Goal: Task Accomplishment & Management: Use online tool/utility

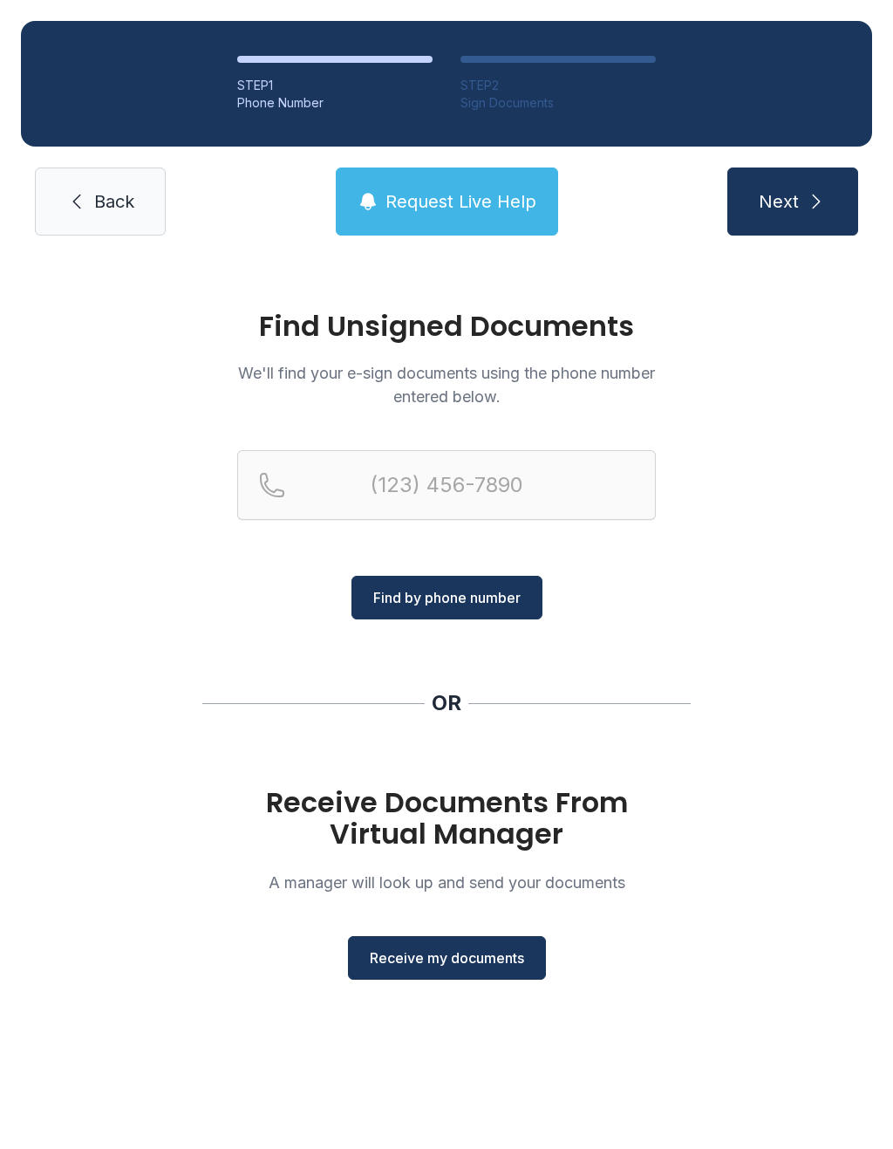
click at [466, 953] on span "Receive my documents" at bounding box center [447, 957] width 154 height 21
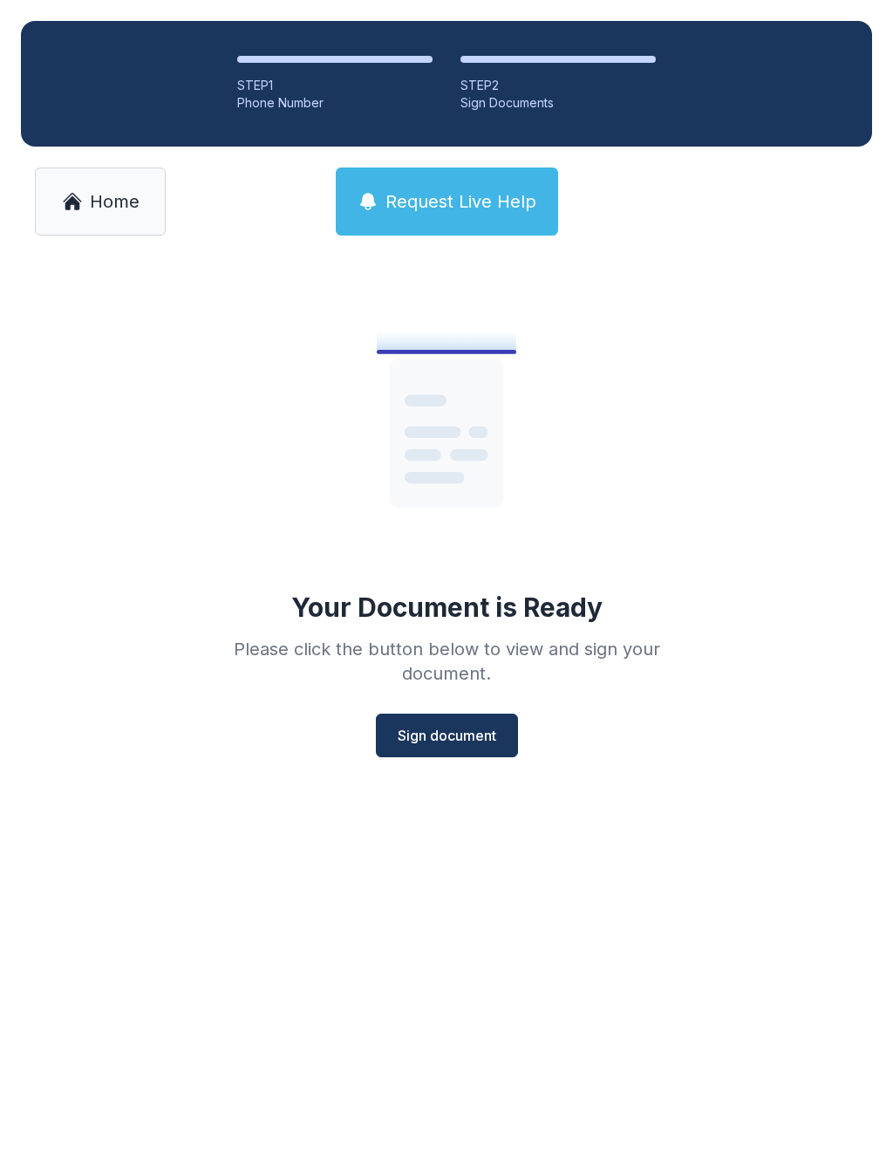
click at [457, 740] on span "Sign document" at bounding box center [447, 735] width 99 height 21
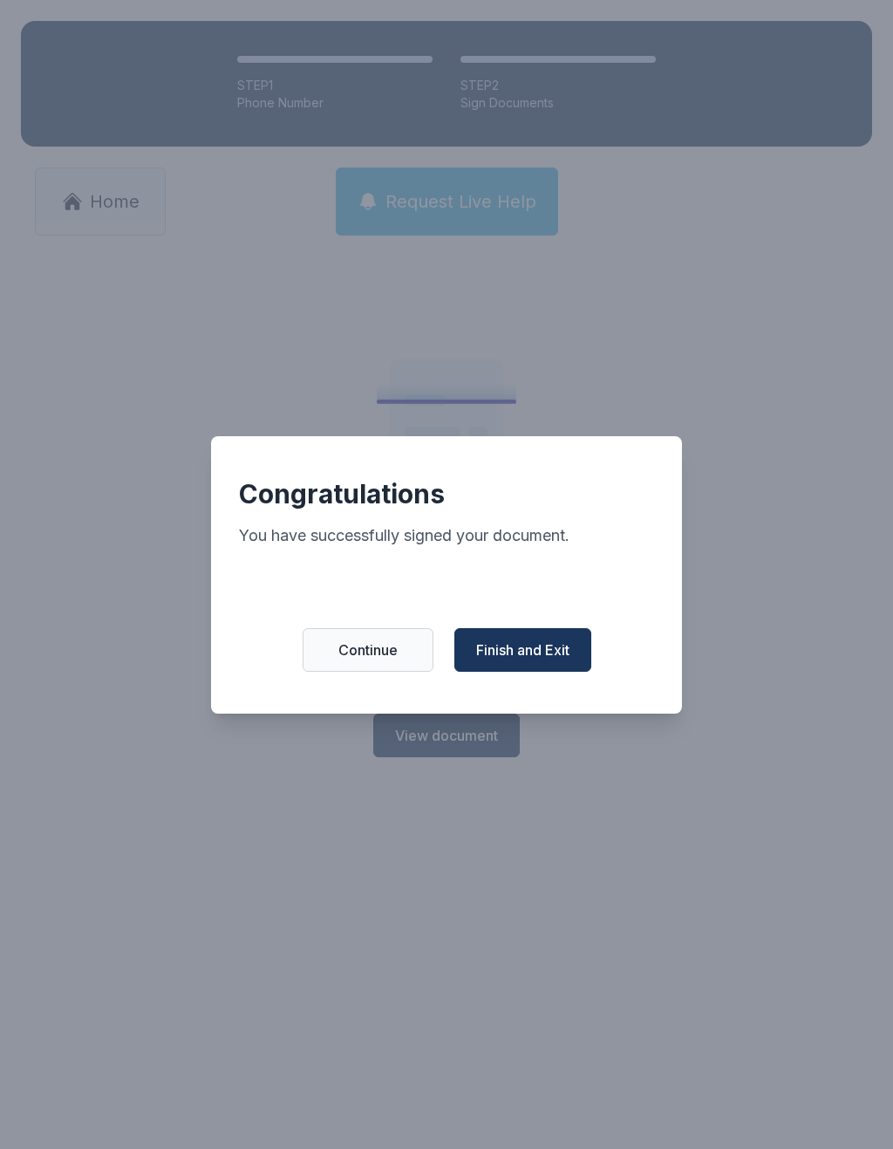
click at [522, 639] on button "Finish and Exit" at bounding box center [522, 650] width 137 height 44
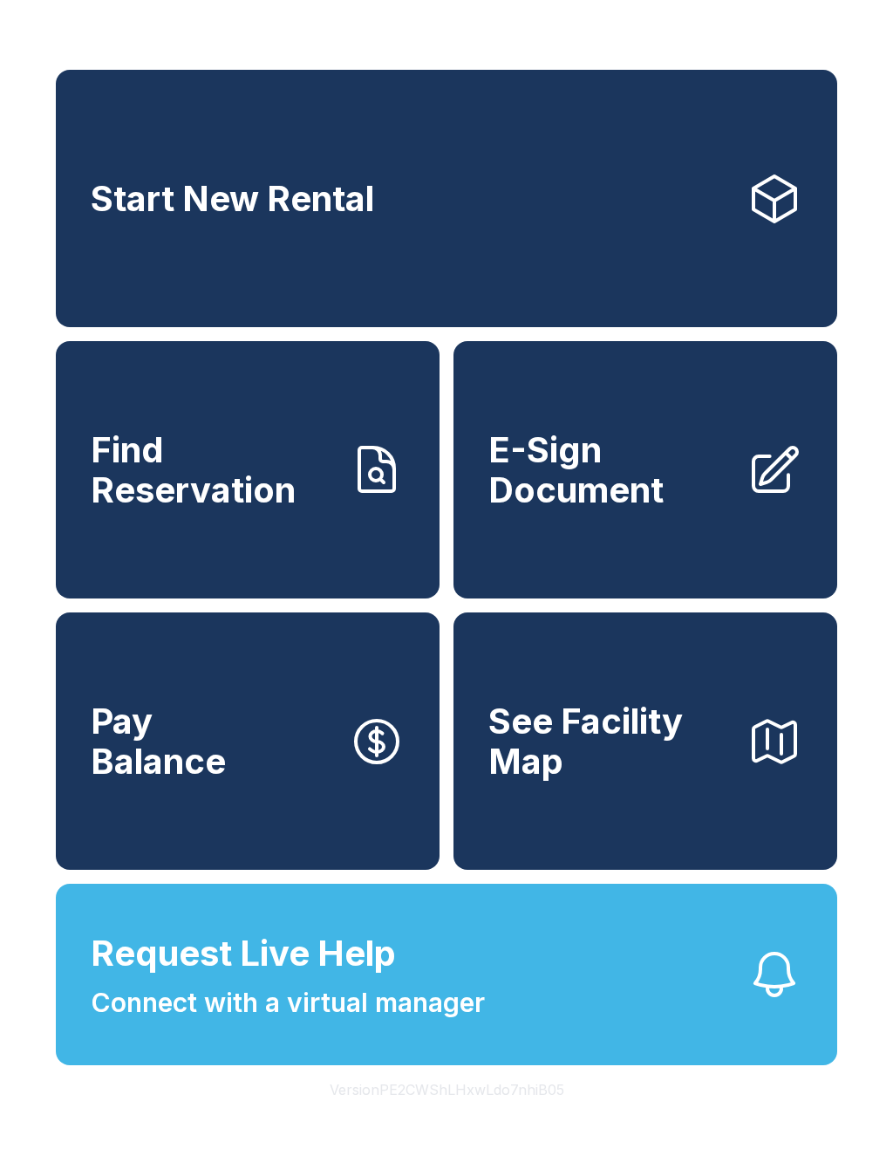
click at [606, 509] on span "E-Sign Document" at bounding box center [610, 469] width 244 height 79
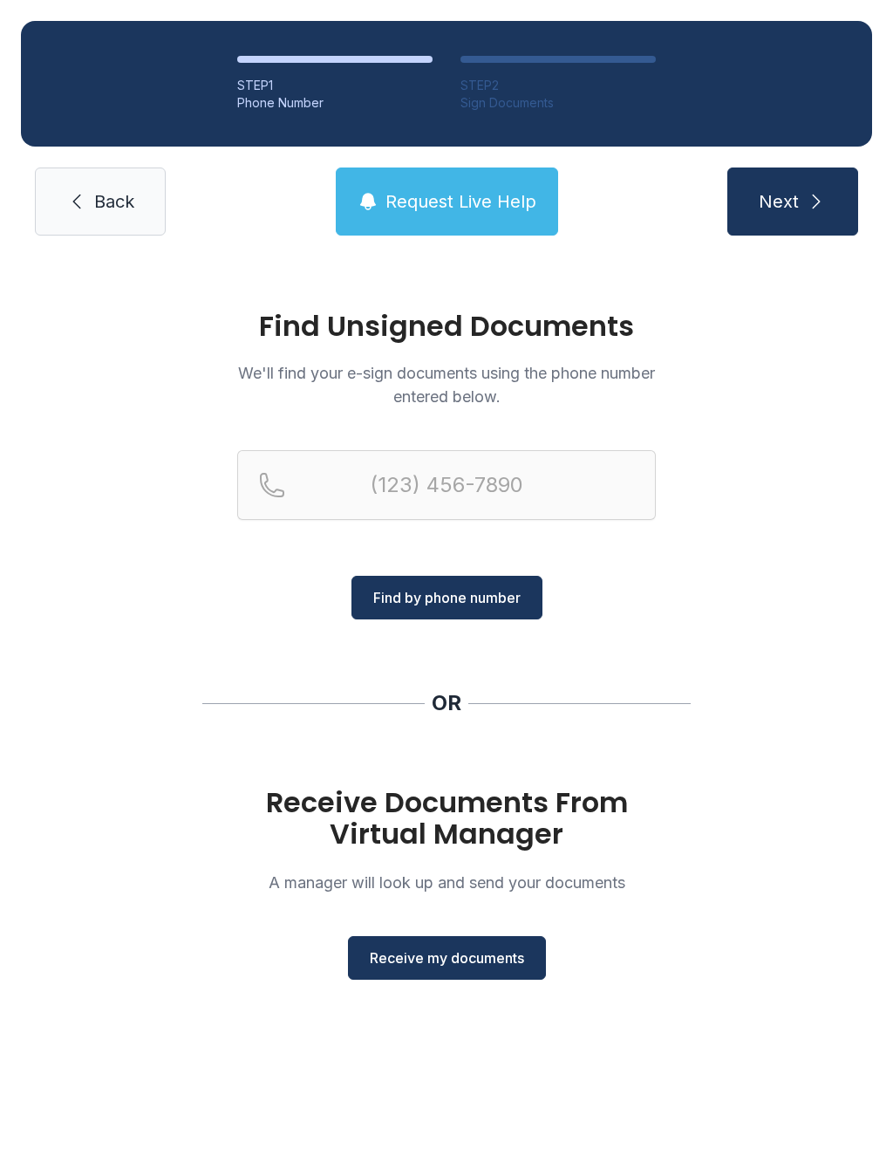
click at [400, 953] on span "Receive my documents" at bounding box center [447, 957] width 154 height 21
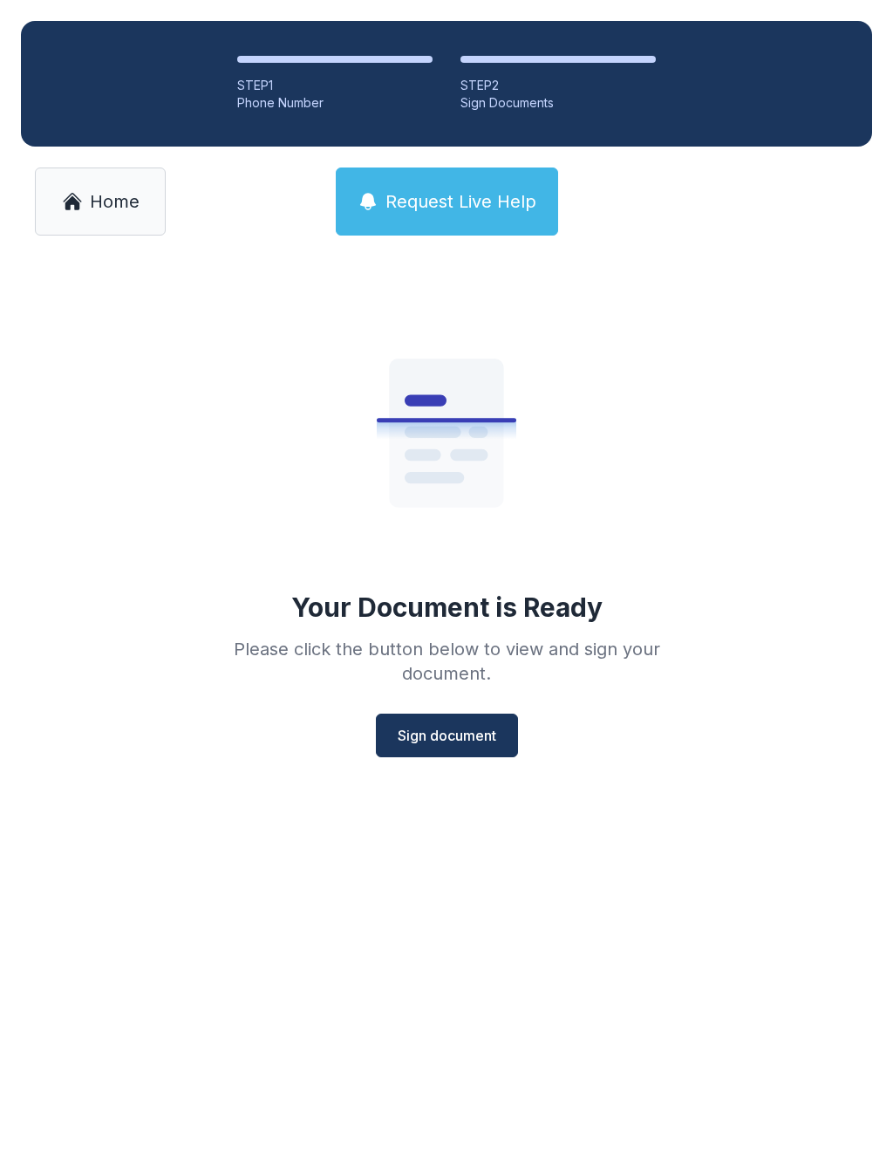
click at [465, 752] on button "Sign document" at bounding box center [447, 735] width 142 height 44
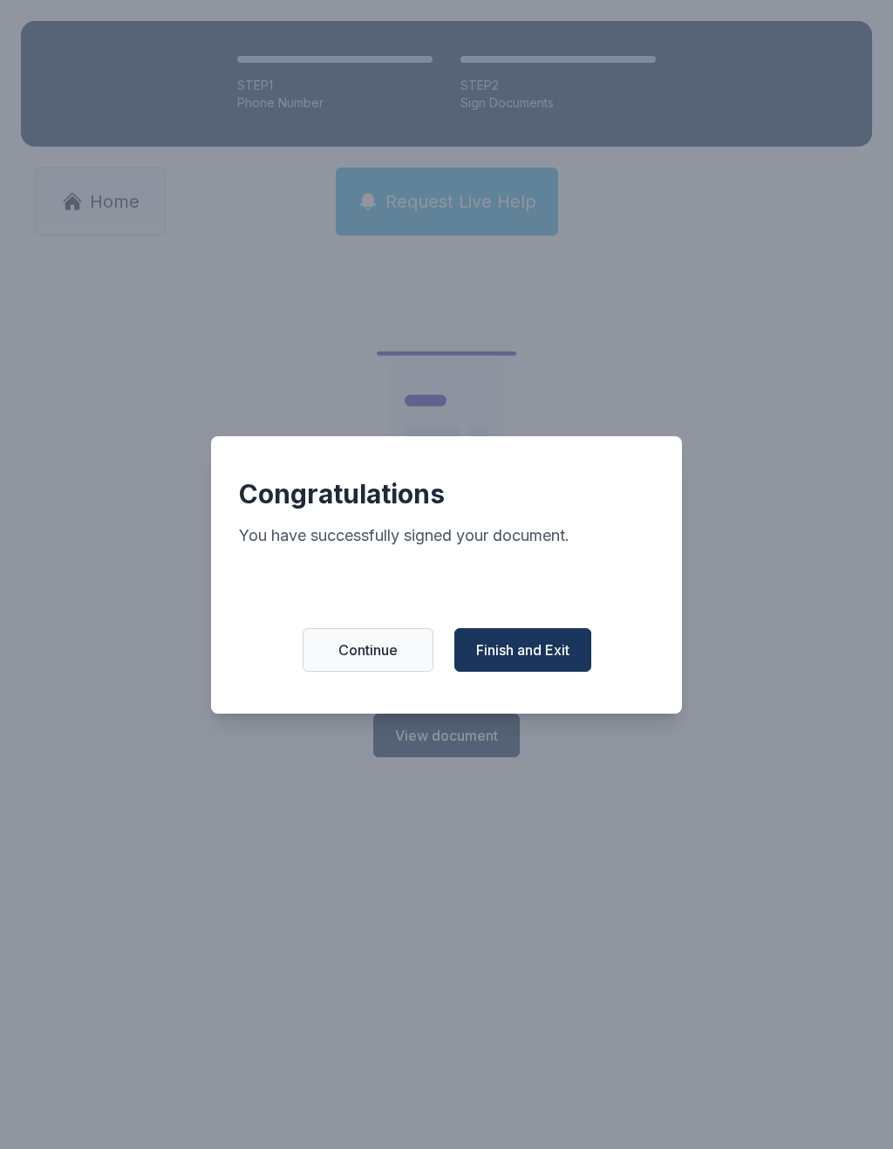
click at [519, 652] on span "Finish and Exit" at bounding box center [522, 649] width 93 height 21
